Goal: Information Seeking & Learning: Learn about a topic

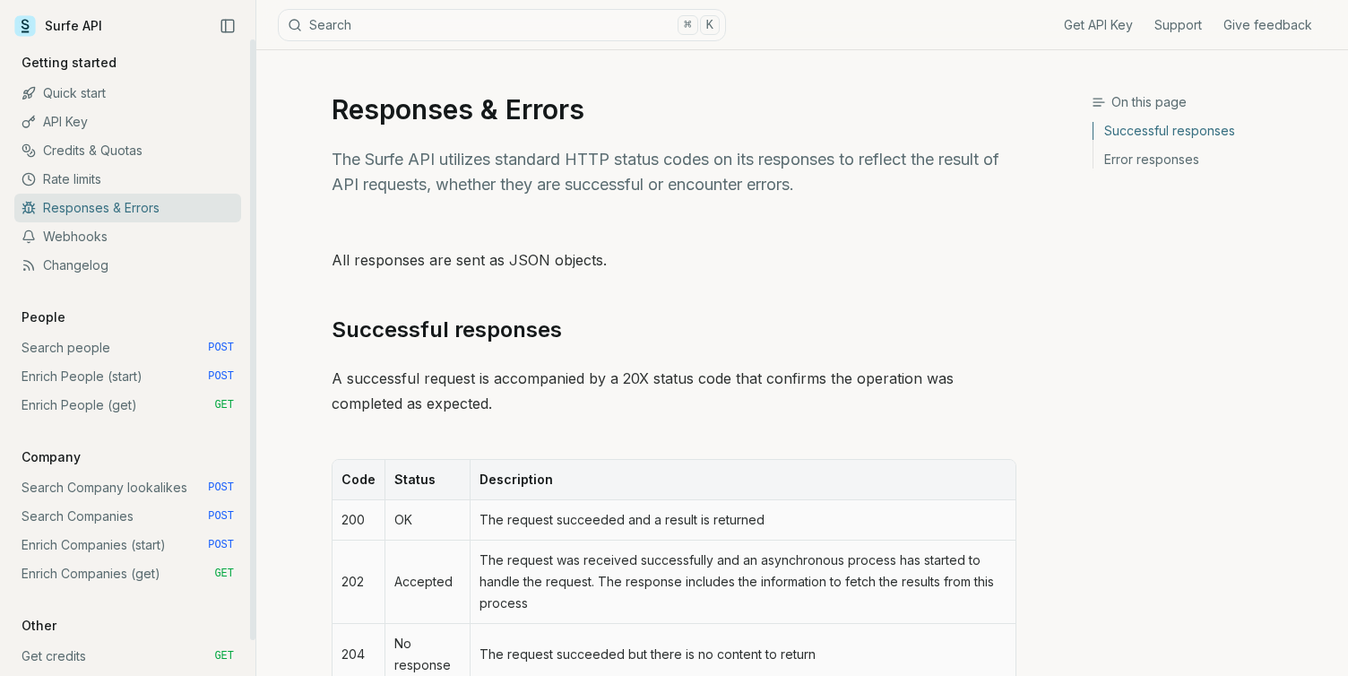
click at [91, 35] on link "Surfe API" at bounding box center [58, 26] width 88 height 27
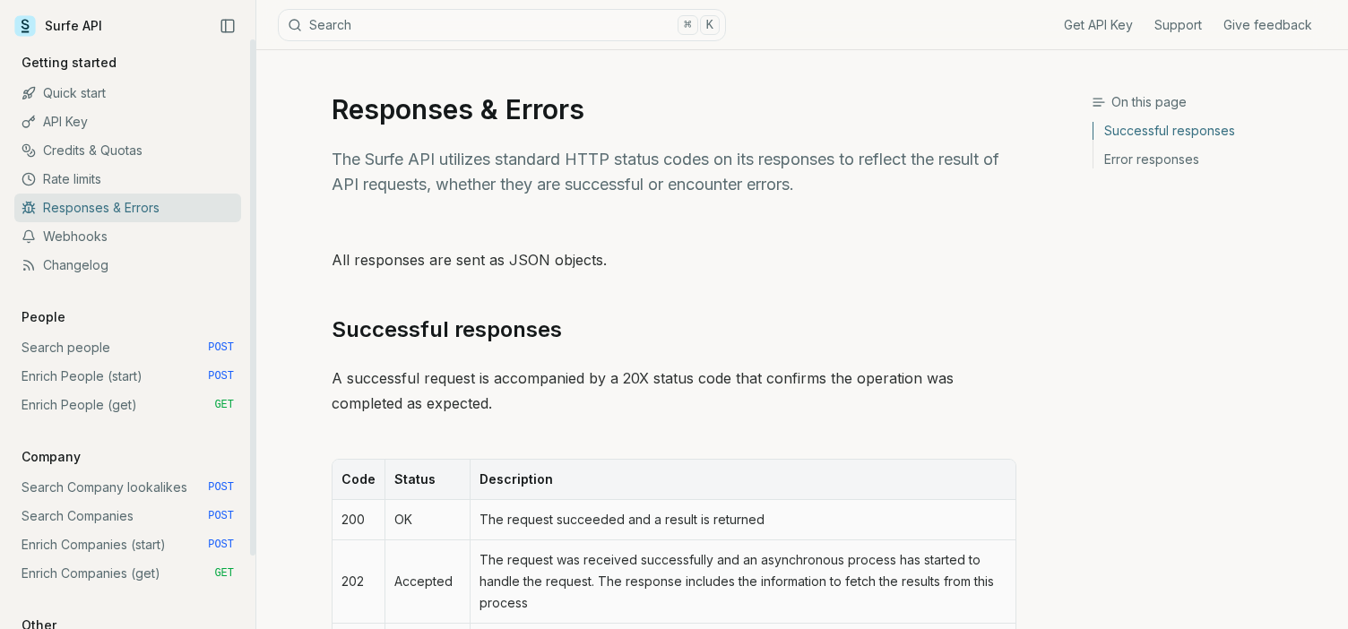
click at [72, 95] on link "Quick start" at bounding box center [127, 93] width 227 height 29
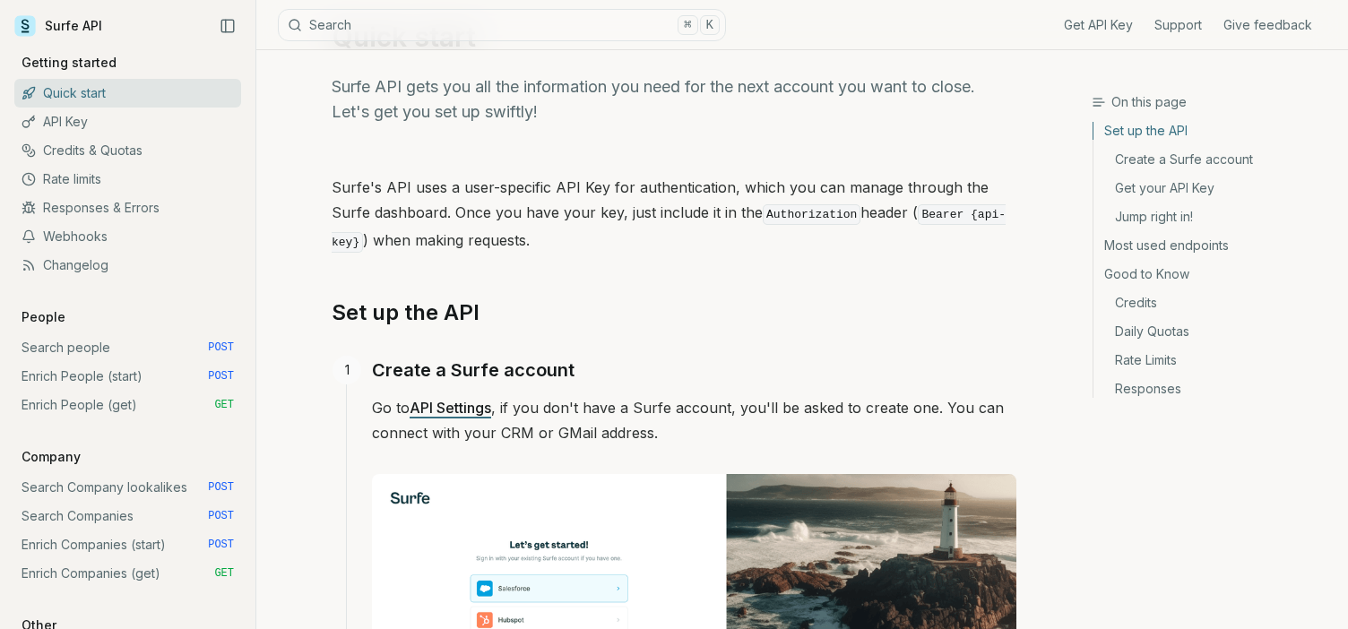
scroll to position [64, 0]
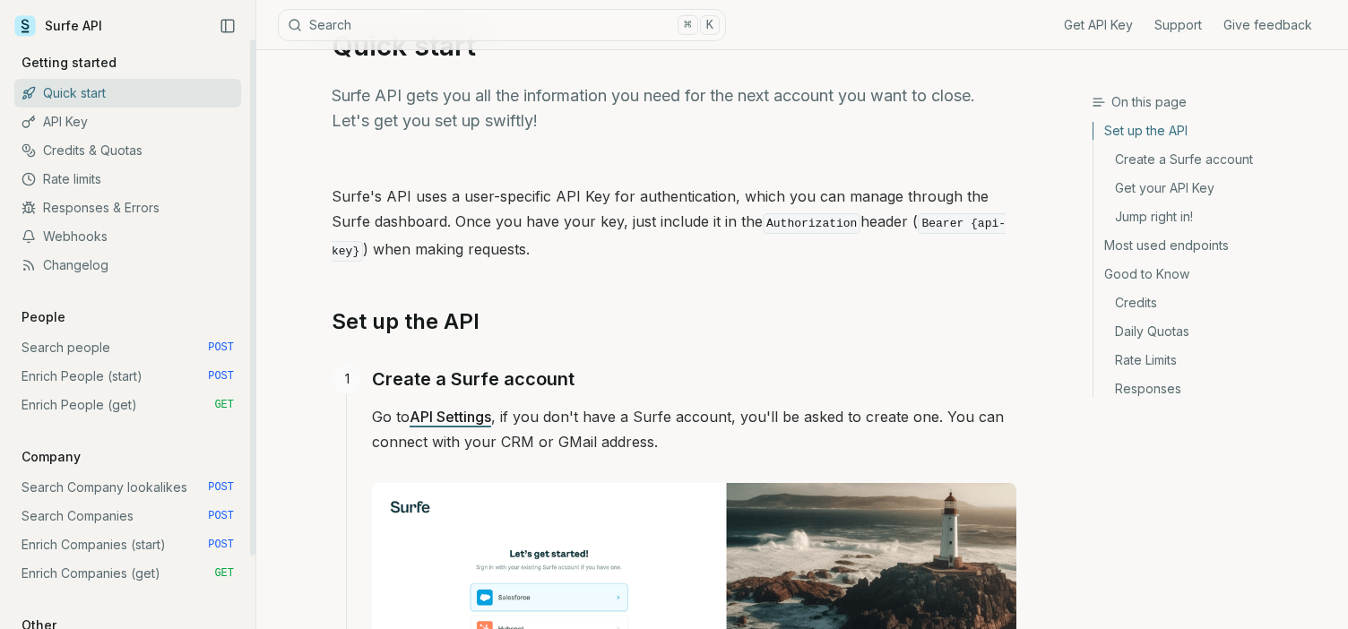
click at [96, 375] on link "Enrich People (start) POST" at bounding box center [127, 376] width 227 height 29
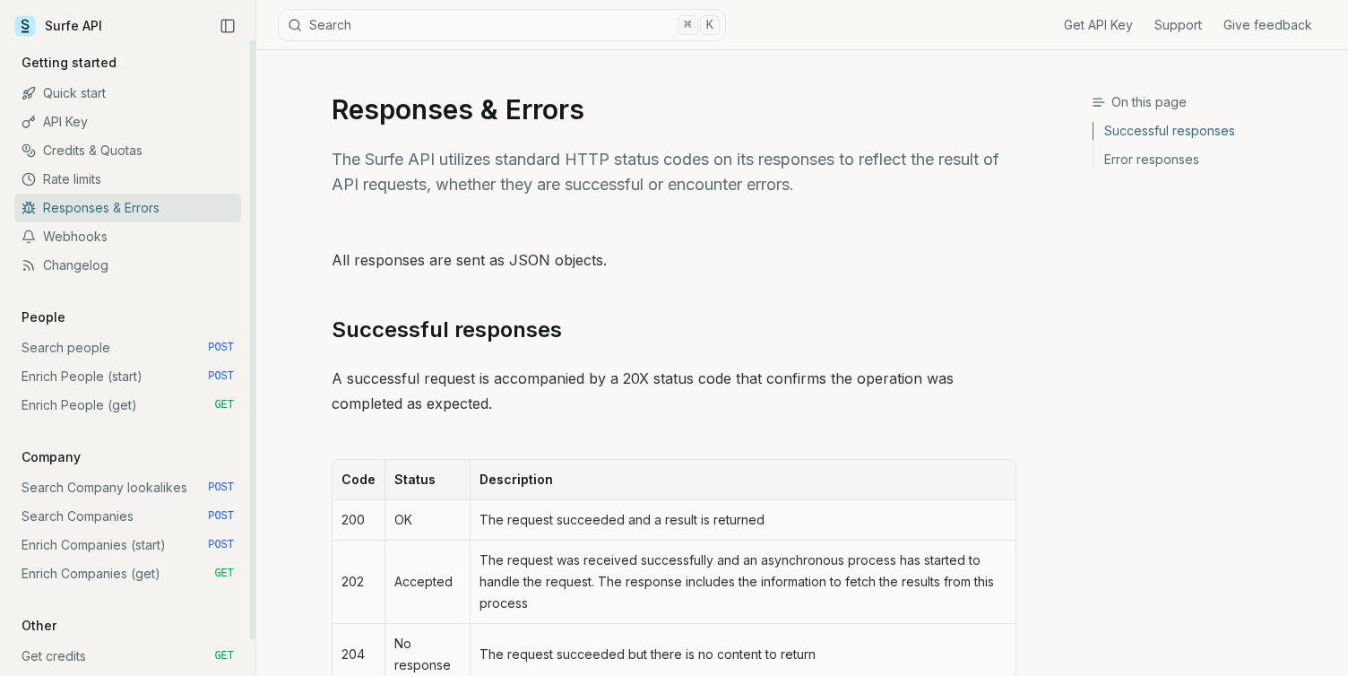
click at [67, 99] on link "Quick start" at bounding box center [127, 93] width 227 height 29
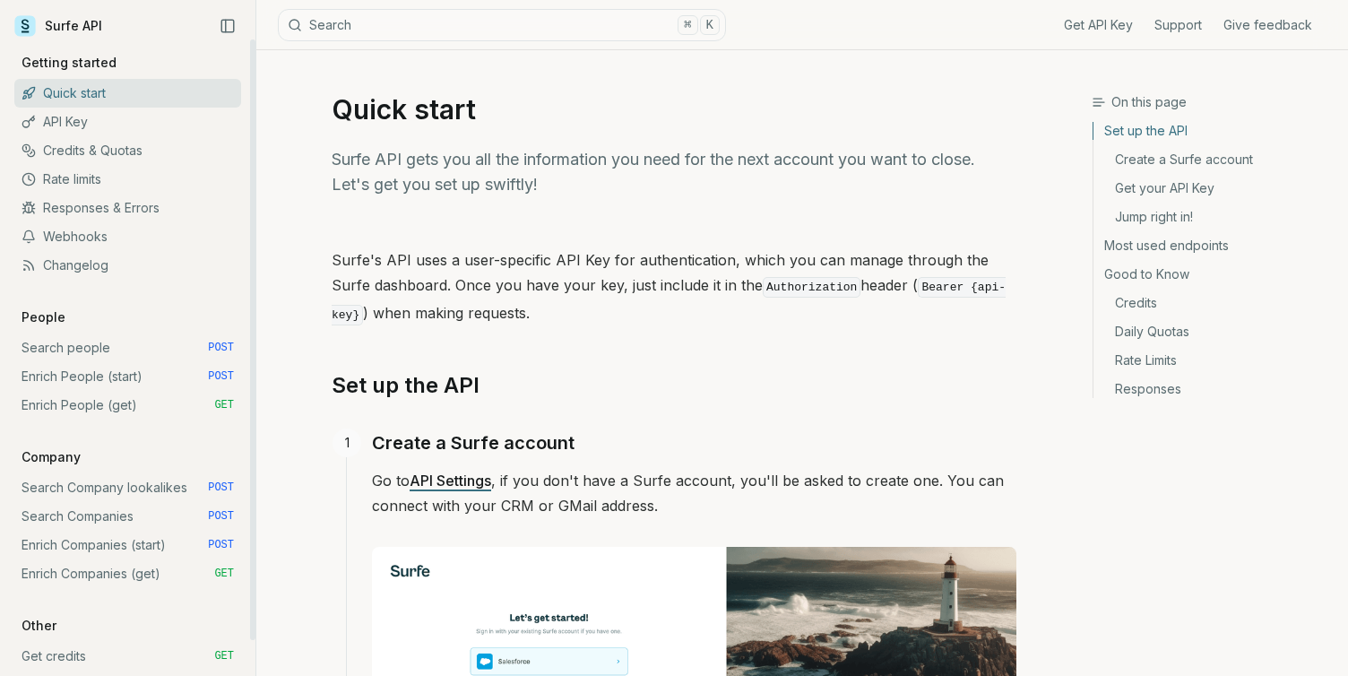
click at [54, 24] on link "Surfe API" at bounding box center [58, 26] width 88 height 27
